Goal: Entertainment & Leisure: Consume media (video, audio)

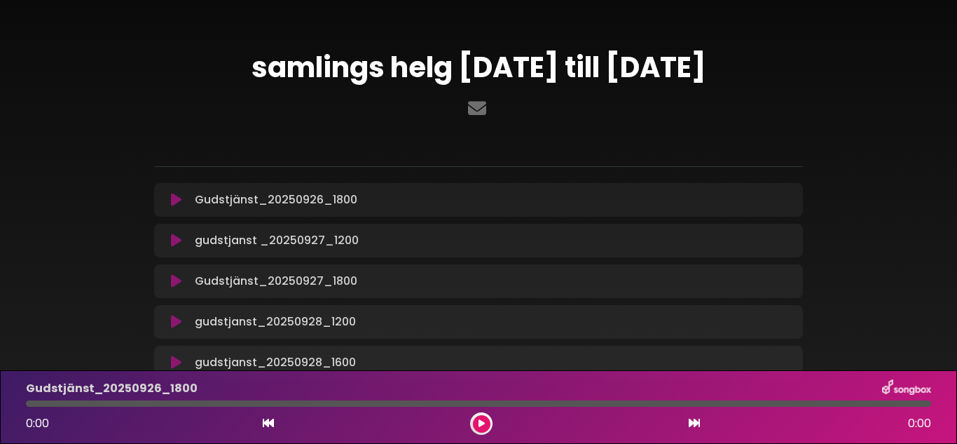
click at [175, 205] on icon at bounding box center [176, 200] width 11 height 14
click at [172, 202] on icon at bounding box center [176, 200] width 11 height 14
click at [484, 425] on button at bounding box center [482, 424] width 18 height 18
